Goal: Transaction & Acquisition: Purchase product/service

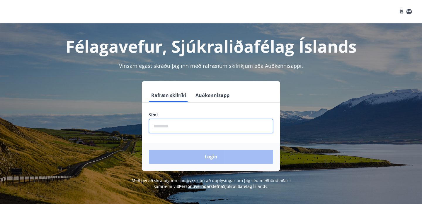
click at [171, 126] on input "phone" at bounding box center [211, 126] width 124 height 14
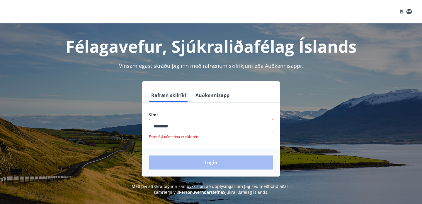
click at [202, 160] on div "Login" at bounding box center [211, 163] width 138 height 28
click at [181, 128] on input "phone" at bounding box center [211, 126] width 124 height 14
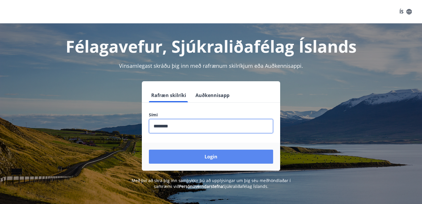
type input "********"
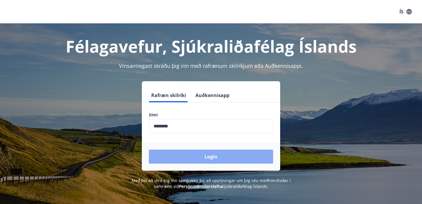
click at [204, 156] on button "Login" at bounding box center [211, 157] width 124 height 14
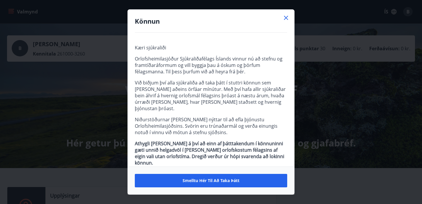
click at [290, 17] on div "Könnun" at bounding box center [211, 21] width 166 height 23
click at [287, 20] on icon at bounding box center [285, 17] width 7 height 7
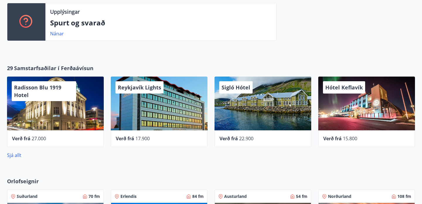
scroll to position [190, 0]
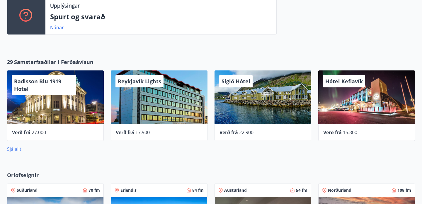
click at [17, 149] on link "Sjá allt" at bounding box center [14, 149] width 14 height 6
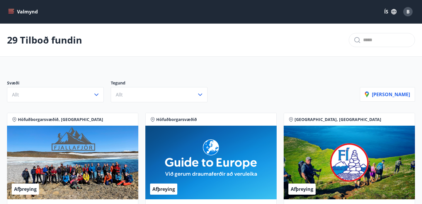
click at [12, 11] on icon "menu" at bounding box center [11, 11] width 6 height 1
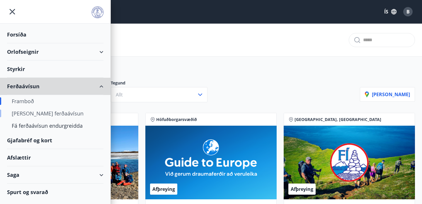
drag, startPoint x: 25, startPoint y: 86, endPoint x: 32, endPoint y: 115, distance: 30.6
click at [32, 115] on li "Ferðaávísun Framboð [PERSON_NAME] ferðaávísun Fá ferðaávísun endurgreidda" at bounding box center [55, 105] width 110 height 54
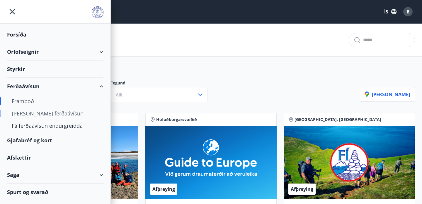
click at [32, 115] on div "[PERSON_NAME] ferðaávísun" at bounding box center [55, 113] width 87 height 12
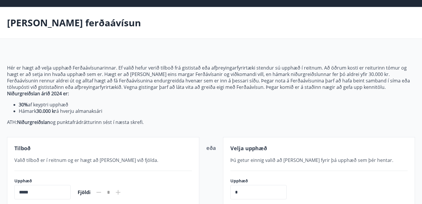
scroll to position [17, 0]
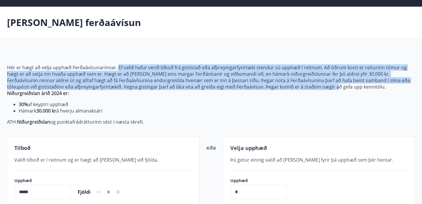
drag, startPoint x: 117, startPoint y: 68, endPoint x: 286, endPoint y: 90, distance: 170.4
click at [286, 90] on p "Hér er hægt að velja upphæð Ferðaávísunarinnar. Ef valið hefur verið tilboð frá…" at bounding box center [211, 77] width 408 height 26
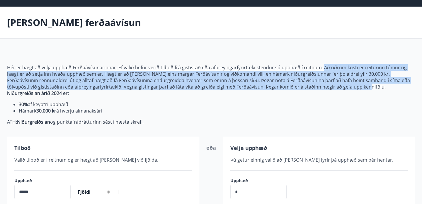
drag, startPoint x: 317, startPoint y: 88, endPoint x: 319, endPoint y: 68, distance: 20.0
click at [319, 68] on p "Hér er hægt að velja upphæð Ferðaávísunarinnar. Ef valið hefur verið tilboð frá…" at bounding box center [211, 77] width 408 height 26
click at [322, 87] on p "Hér er hægt að velja upphæð Ferðaávísunarinnar. Ef valið hefur verið tilboð frá…" at bounding box center [211, 77] width 408 height 26
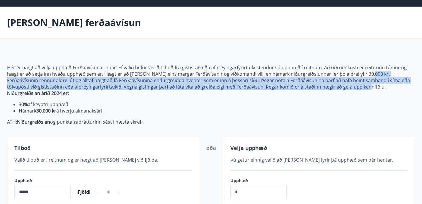
drag, startPoint x: 323, startPoint y: 84, endPoint x: 351, endPoint y: 76, distance: 29.1
click at [351, 76] on p "Hér er hægt að velja upphæð Ferðaávísunarinnar. Ef valið hefur verið tilboð frá…" at bounding box center [211, 77] width 408 height 26
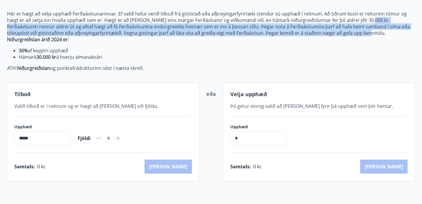
scroll to position [0, 0]
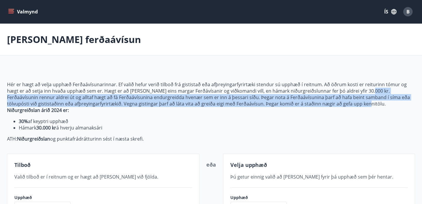
click at [13, 9] on icon "menu" at bounding box center [11, 9] width 6 height 1
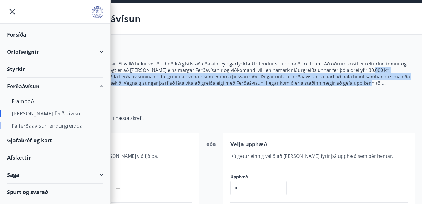
scroll to position [24, 0]
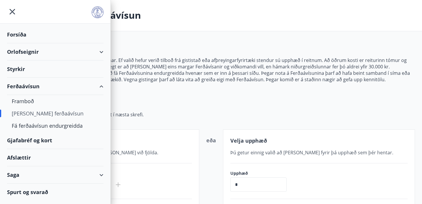
click at [156, 98] on li "30% af keyptri upphæð" at bounding box center [217, 97] width 396 height 6
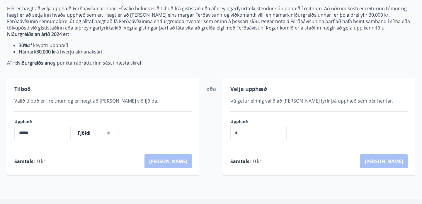
scroll to position [76, 0]
click at [59, 101] on span "Valið tilboð er í reitnum og er hægt að [PERSON_NAME] við fjölda." at bounding box center [86, 101] width 144 height 6
click at [40, 132] on input "*****" at bounding box center [42, 133] width 56 height 14
click at [26, 129] on input "*****" at bounding box center [42, 133] width 56 height 14
click at [20, 133] on input "*****" at bounding box center [42, 133] width 56 height 14
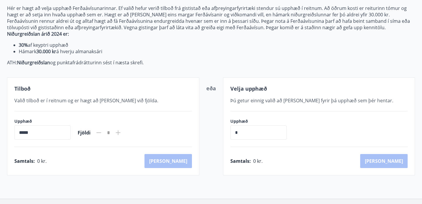
drag, startPoint x: 33, startPoint y: 132, endPoint x: 0, endPoint y: 130, distance: 32.6
click at [0, 131] on div "Hér er hægt að velja upphæð Ferðaávísunarinnar. Ef valið hefur verið tilboð frá…" at bounding box center [211, 83] width 422 height 185
click at [241, 127] on input "*" at bounding box center [258, 133] width 56 height 14
click at [241, 134] on input "*" at bounding box center [258, 133] width 56 height 14
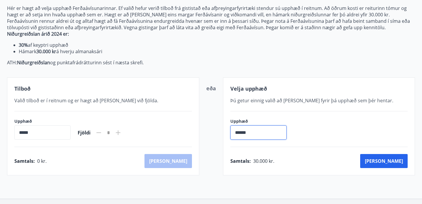
type input "******"
click at [216, 94] on div "Tilboð Valið tilboð er í reitnum og er hægt að [PERSON_NAME] við fjölda. Upphæð…" at bounding box center [211, 127] width 408 height 98
click at [289, 88] on div "Velja upphæð" at bounding box center [319, 89] width 178 height 8
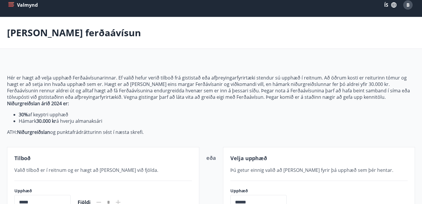
scroll to position [0, 0]
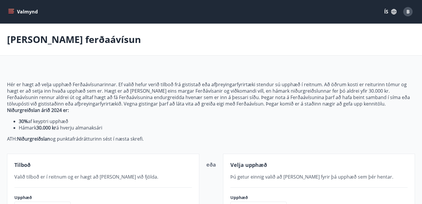
click at [13, 11] on icon "menu" at bounding box center [11, 12] width 6 height 6
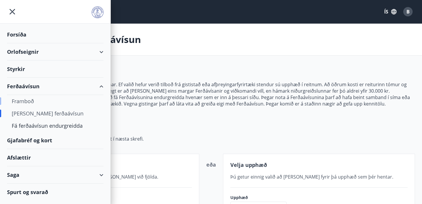
click at [28, 102] on div "Framboð" at bounding box center [55, 101] width 87 height 12
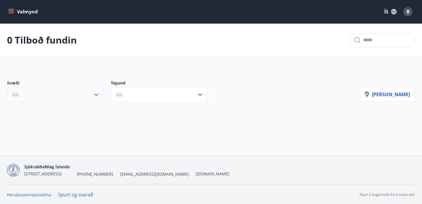
click at [77, 95] on button "Allt" at bounding box center [55, 94] width 97 height 15
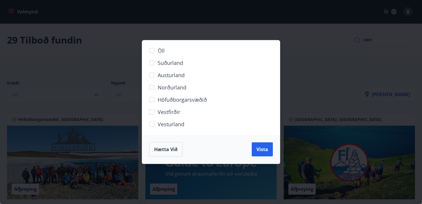
click at [171, 151] on span "Hætta við" at bounding box center [165, 149] width 23 height 6
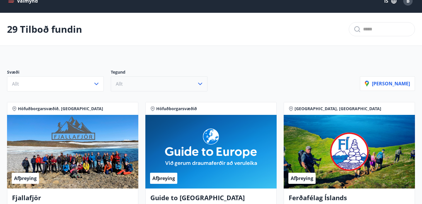
scroll to position [10, 0]
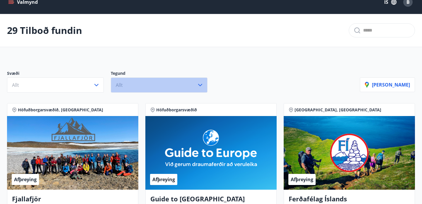
click at [142, 86] on button "Allt" at bounding box center [159, 85] width 97 height 15
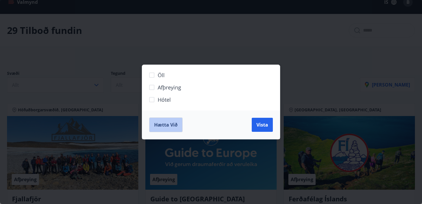
click at [170, 127] on span "Hætta við" at bounding box center [165, 125] width 23 height 6
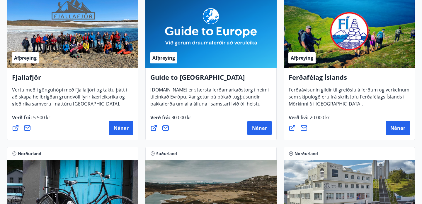
scroll to position [0, 0]
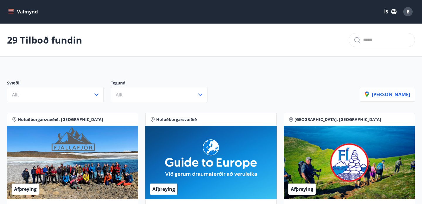
click at [9, 11] on icon "menu" at bounding box center [11, 12] width 6 height 6
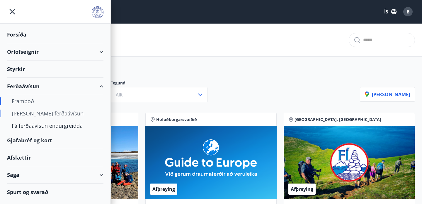
click at [28, 114] on div "[PERSON_NAME] ferðaávísun" at bounding box center [55, 113] width 87 height 12
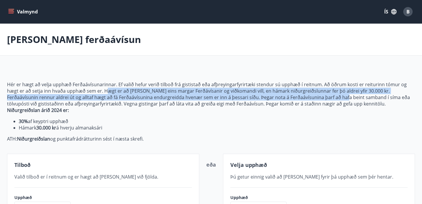
drag, startPoint x: 93, startPoint y: 91, endPoint x: 299, endPoint y: 98, distance: 206.3
click at [299, 98] on p "Hér er hægt að velja upphæð Ferðaávísunarinnar. Ef valið hefur verið tilboð frá…" at bounding box center [211, 94] width 408 height 26
click at [352, 94] on p "Hér er hægt að velja upphæð Ferðaávísunarinnar. Ef valið hefur verið tilboð frá…" at bounding box center [211, 94] width 408 height 26
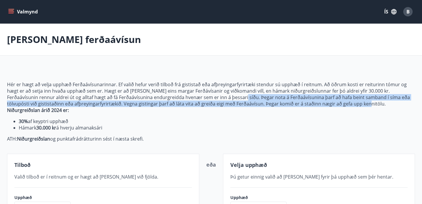
drag, startPoint x: 197, startPoint y: 98, endPoint x: 318, endPoint y: 102, distance: 120.7
click at [318, 102] on p "Hér er hægt að velja upphæð Ferðaávísunarinnar. Ef valið hefur verið tilboð frá…" at bounding box center [211, 94] width 408 height 26
click at [388, 99] on p "Hér er hægt að velja upphæð Ferðaávísunarinnar. Ef valið hefur verið tilboð frá…" at bounding box center [211, 94] width 408 height 26
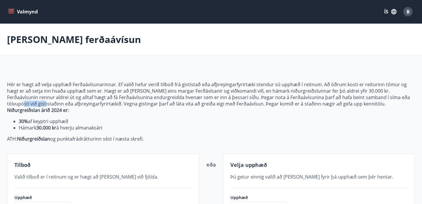
click at [388, 99] on p "Hér er hægt að velja upphæð Ferðaávísunarinnar. Ef valið hefur verið tilboð frá…" at bounding box center [211, 94] width 408 height 26
click at [43, 103] on p "Hér er hægt að velja upphæð Ferðaávísunarinnar. Ef valið hefur verið tilboð frá…" at bounding box center [211, 94] width 408 height 26
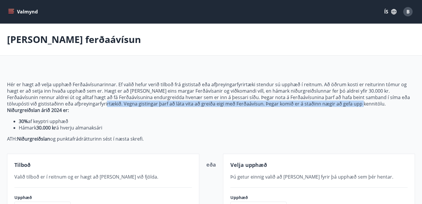
drag, startPoint x: 56, startPoint y: 104, endPoint x: 310, endPoint y: 106, distance: 253.7
click at [310, 106] on p "Hér er hægt að velja upphæð Ferðaávísunarinnar. Ef valið hefur verið tilboð frá…" at bounding box center [211, 94] width 408 height 26
click at [15, 9] on button "Valmynd" at bounding box center [23, 11] width 33 height 11
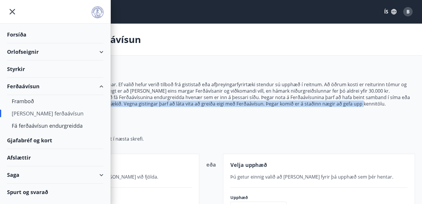
click at [26, 156] on div "Afslættir" at bounding box center [55, 157] width 96 height 17
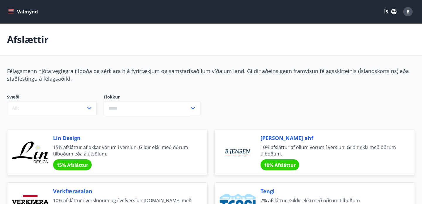
click at [126, 106] on input "text" at bounding box center [147, 108] width 86 height 14
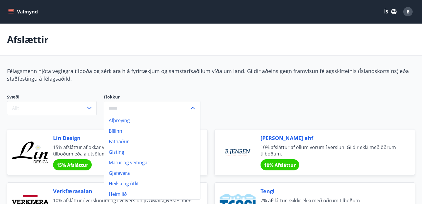
click at [194, 109] on icon at bounding box center [192, 108] width 7 height 7
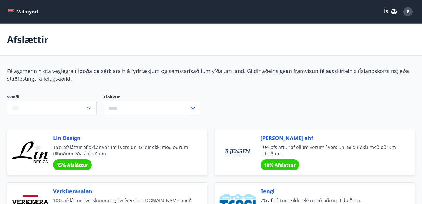
click at [10, 10] on icon "menu" at bounding box center [11, 12] width 6 height 6
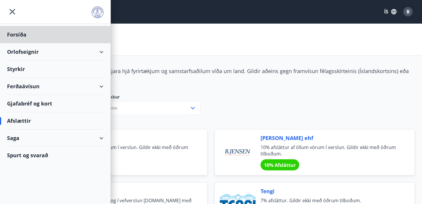
click at [19, 70] on div "Styrkir" at bounding box center [55, 69] width 96 height 17
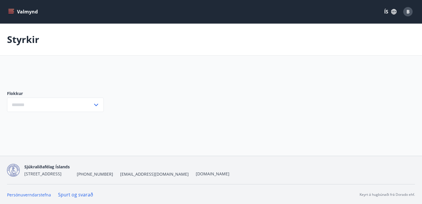
type input "***"
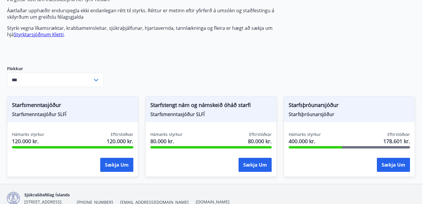
scroll to position [100, 0]
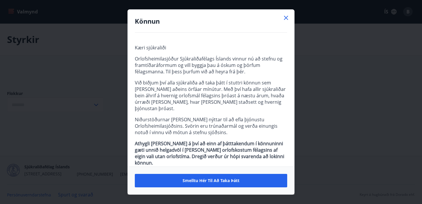
type input "***"
click at [286, 18] on icon at bounding box center [285, 17] width 7 height 7
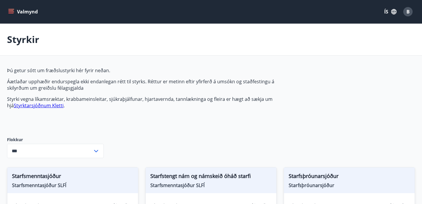
click at [12, 9] on icon "menu" at bounding box center [11, 12] width 6 height 6
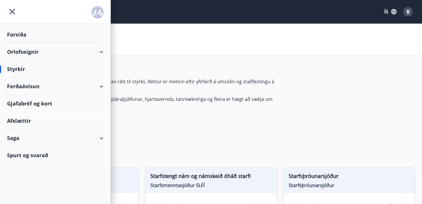
click at [17, 34] on div "Forsíða" at bounding box center [55, 34] width 96 height 17
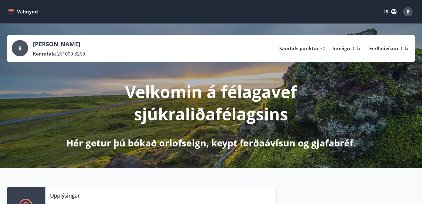
click at [12, 11] on icon "menu" at bounding box center [11, 12] width 6 height 6
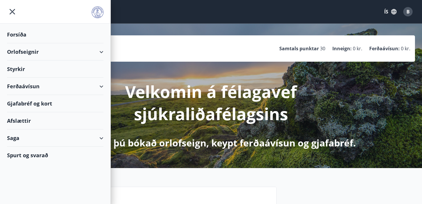
click at [103, 52] on icon at bounding box center [101, 52] width 7 height 7
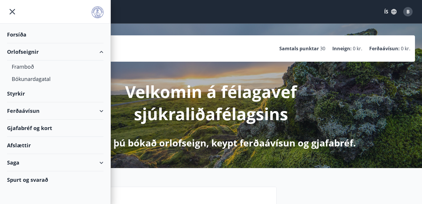
click at [101, 112] on div "Ferðaávísun" at bounding box center [55, 111] width 96 height 17
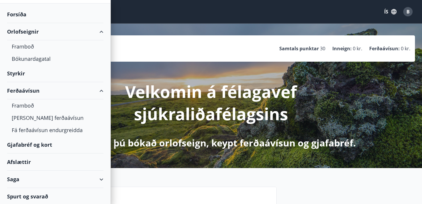
scroll to position [21, 0]
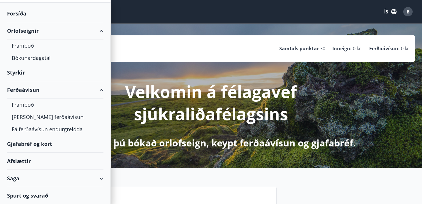
click at [25, 91] on div "Ferðaávísun" at bounding box center [55, 89] width 96 height 17
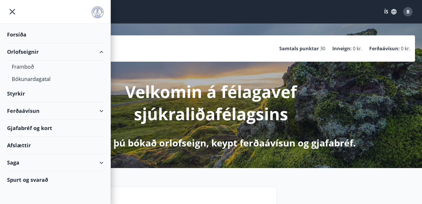
scroll to position [0, 0]
click at [28, 107] on div "Ferðaávísun" at bounding box center [55, 111] width 96 height 17
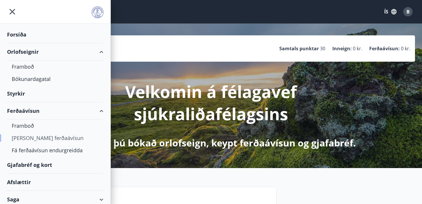
click at [27, 137] on div "[PERSON_NAME] ferðaávísun" at bounding box center [55, 138] width 87 height 12
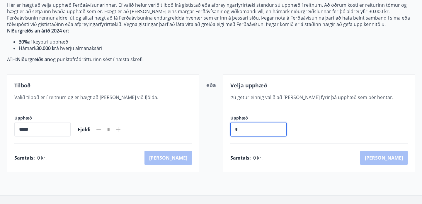
click at [252, 131] on input "*" at bounding box center [258, 129] width 56 height 14
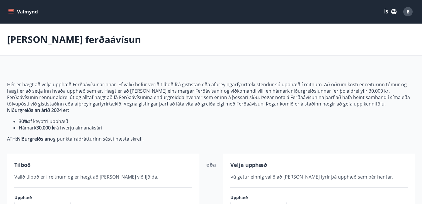
click at [12, 11] on icon "menu" at bounding box center [11, 12] width 6 height 6
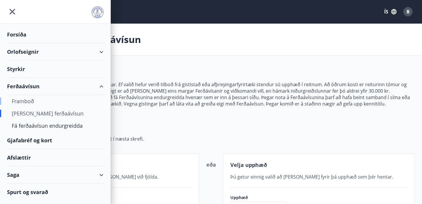
click at [25, 101] on div "Framboð" at bounding box center [55, 101] width 87 height 12
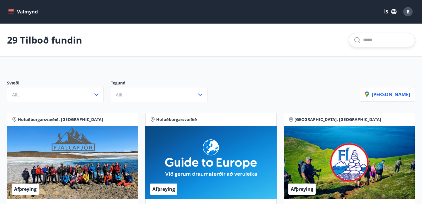
click at [364, 42] on input "text" at bounding box center [386, 39] width 47 height 9
click at [371, 62] on span "Berjaya Iceland Hotels og Hótel Edda" at bounding box center [366, 58] width 87 height 7
type input "**********"
